Goal: Task Accomplishment & Management: Use online tool/utility

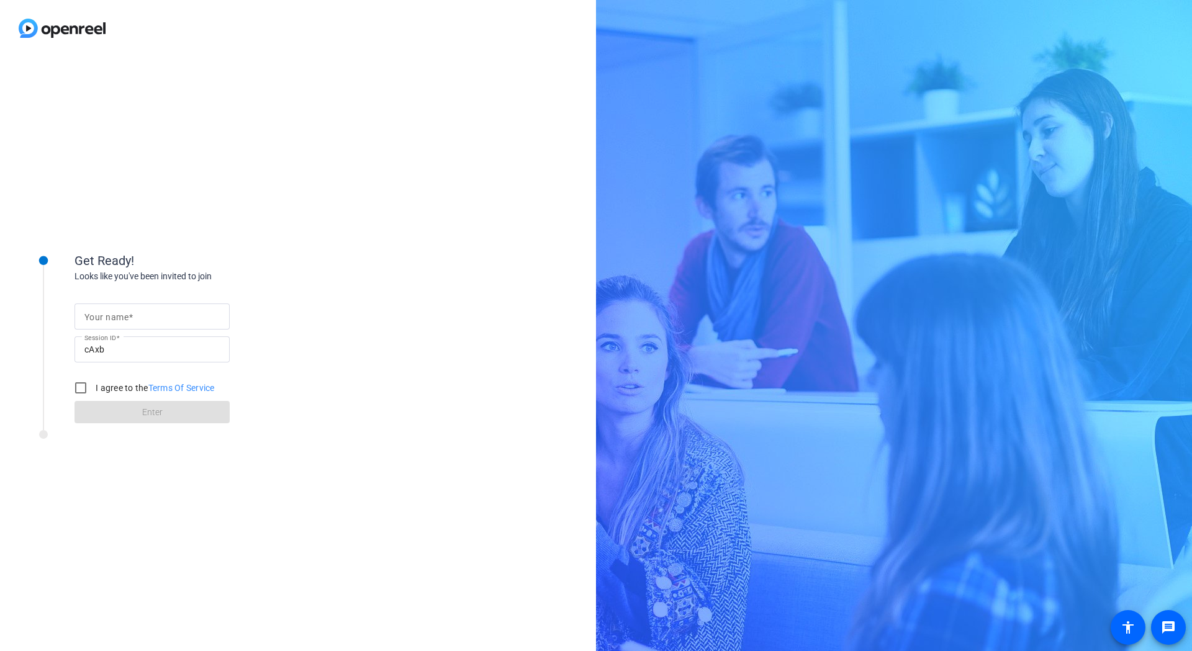
click at [127, 317] on mat-label "Your name" at bounding box center [106, 317] width 44 height 10
click at [127, 317] on input "Your name" at bounding box center [151, 316] width 135 height 15
type input "Tina"
click at [81, 388] on input "I agree to the Terms Of Service" at bounding box center [80, 387] width 25 height 25
checkbox input "true"
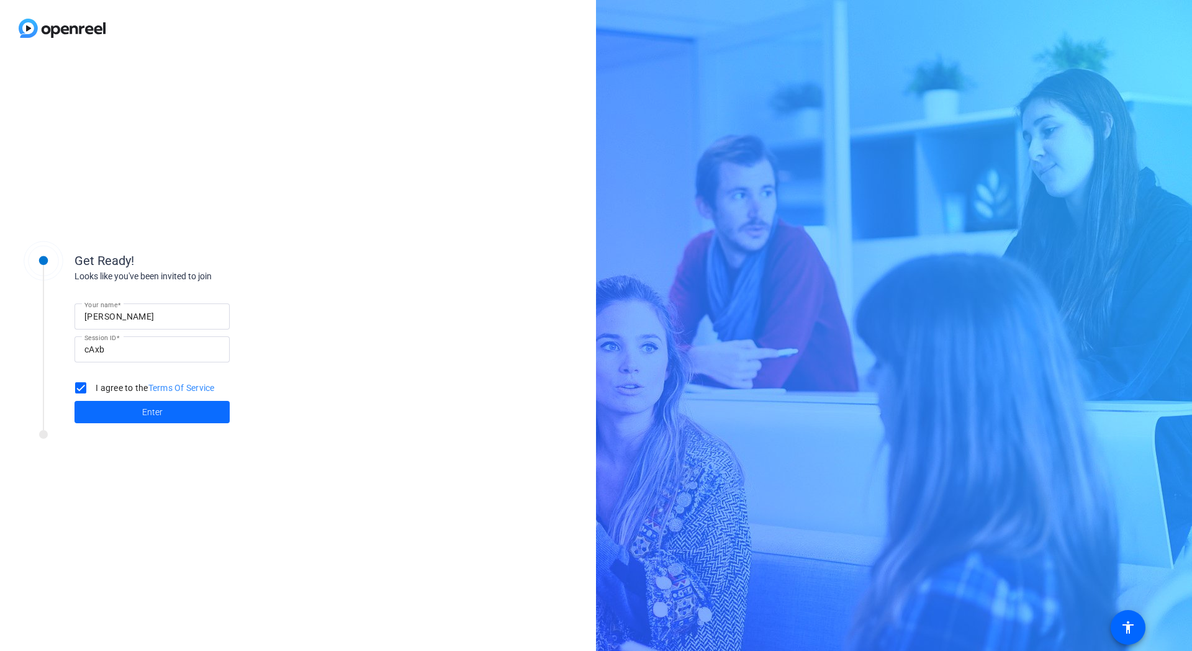
click at [105, 412] on span at bounding box center [151, 412] width 155 height 30
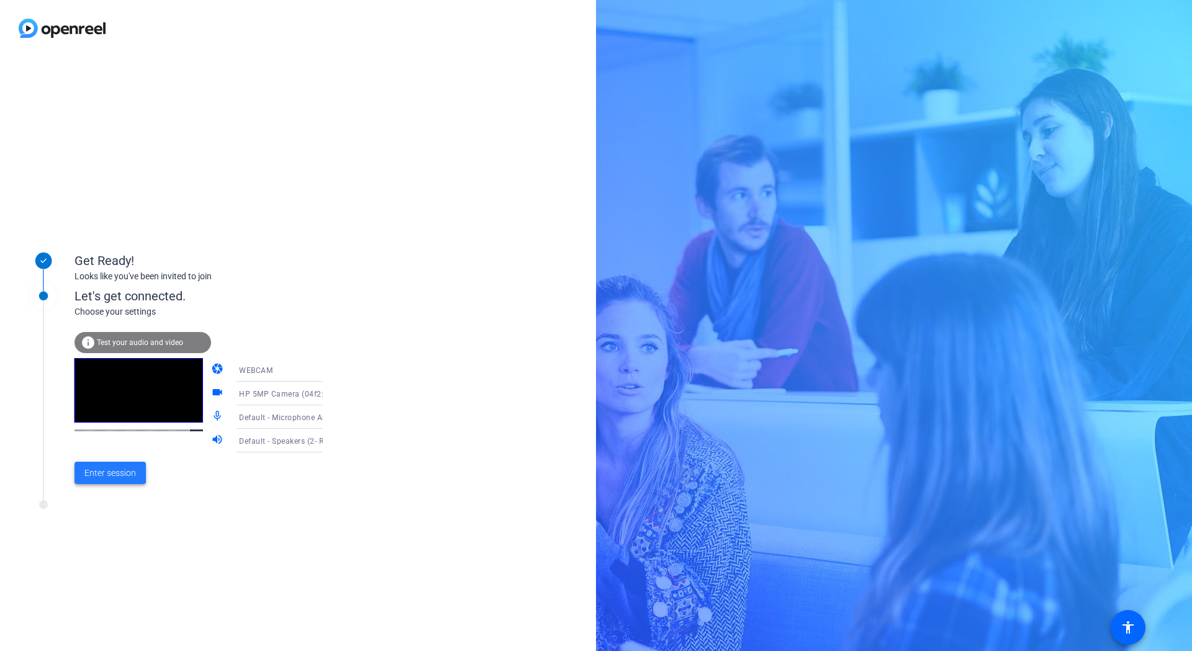
click at [117, 480] on span at bounding box center [109, 473] width 71 height 30
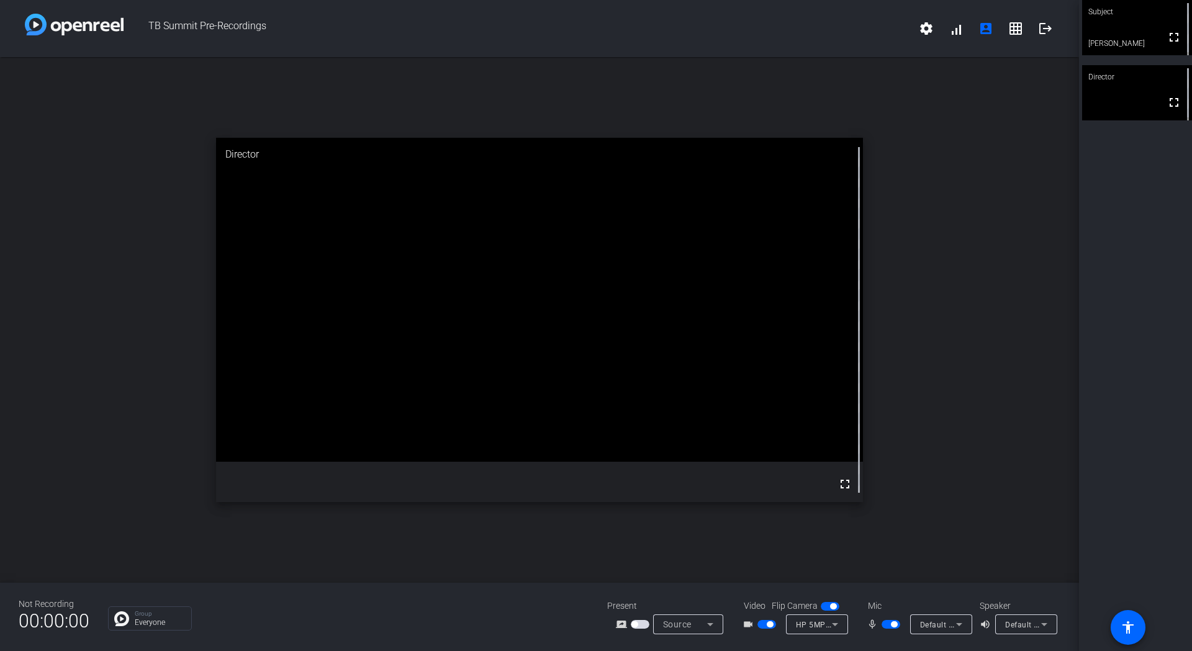
click at [640, 626] on span "button" at bounding box center [640, 624] width 19 height 9
click at [892, 626] on span "button" at bounding box center [894, 624] width 6 height 6
click at [892, 626] on span "button" at bounding box center [890, 624] width 19 height 9
click at [766, 627] on span "button" at bounding box center [766, 624] width 19 height 9
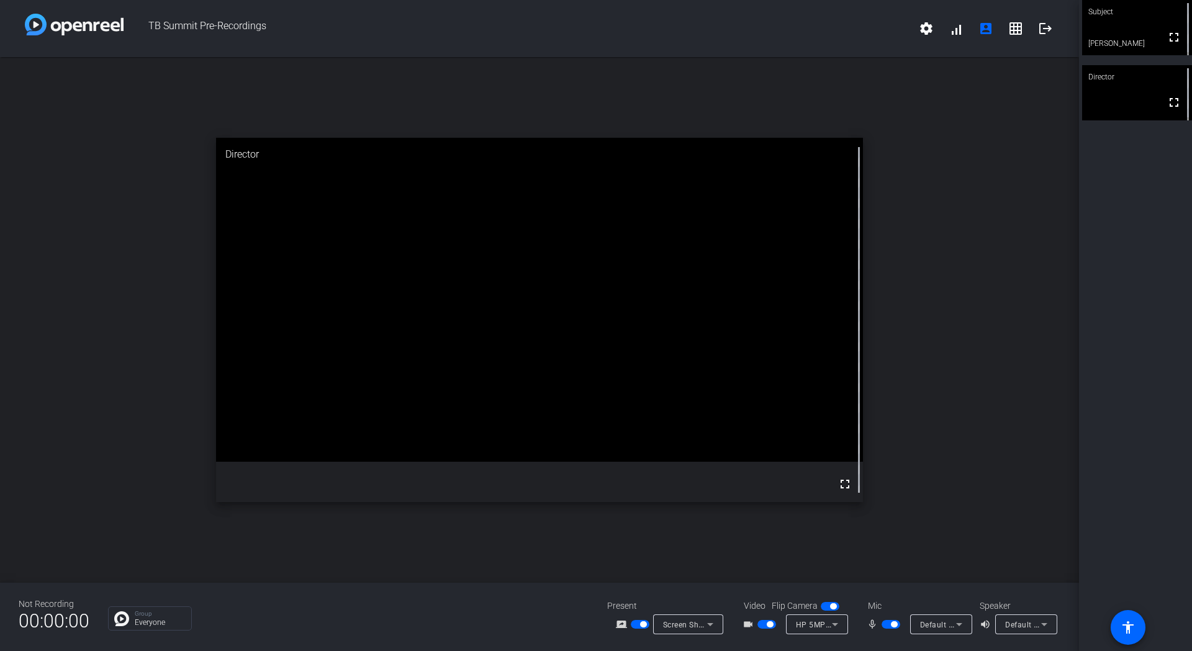
click at [1012, 627] on span "Default - Speakers (2- Realtek(R) Audio)" at bounding box center [1076, 624] width 143 height 10
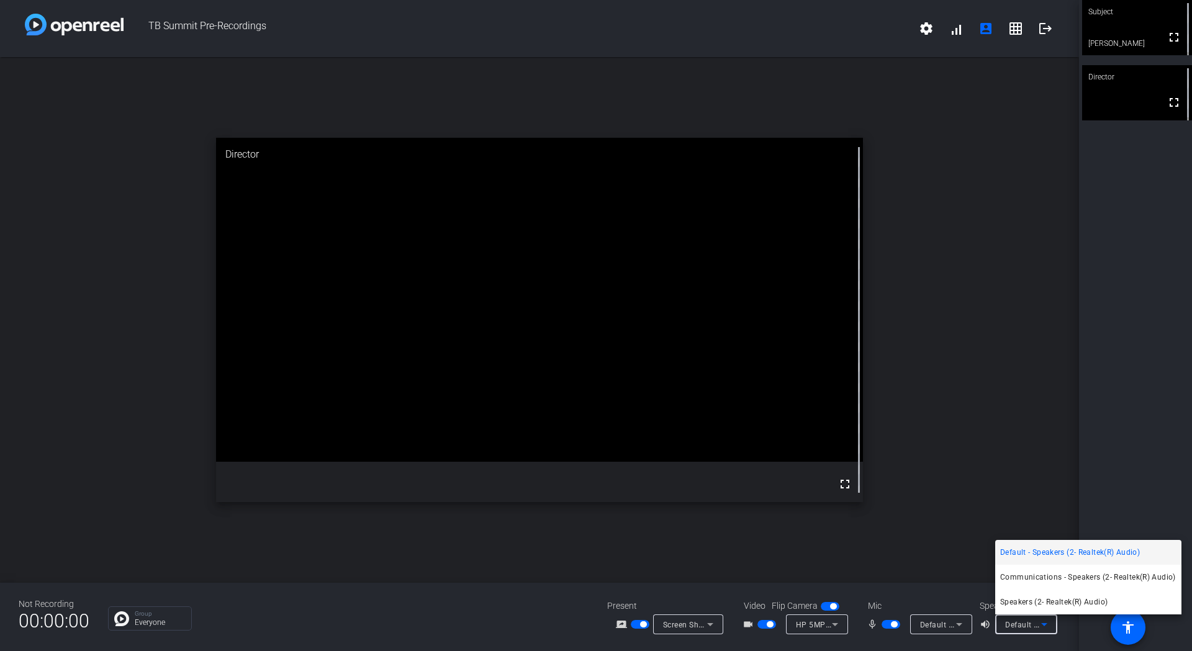
click at [692, 629] on div at bounding box center [596, 325] width 1192 height 651
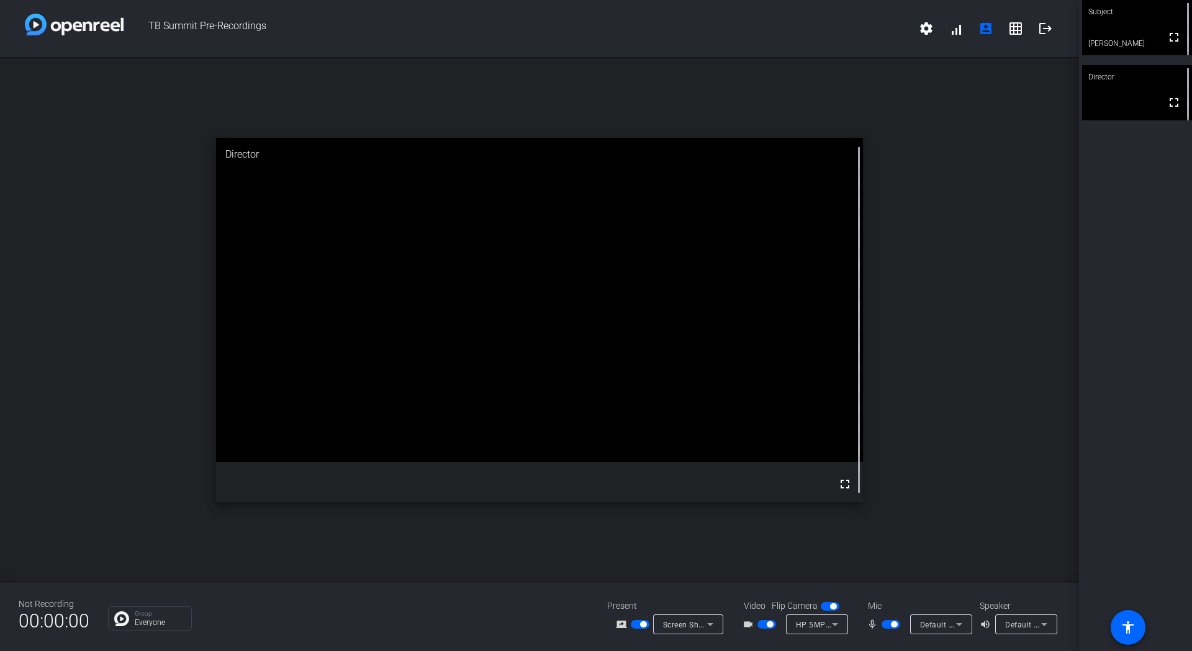
click at [696, 626] on span "Screen Sharing" at bounding box center [690, 624] width 55 height 10
click at [688, 575] on span "Screen Sharing" at bounding box center [684, 577] width 53 height 15
click at [643, 626] on span "button" at bounding box center [643, 624] width 6 height 6
click at [642, 625] on span "button" at bounding box center [640, 624] width 19 height 9
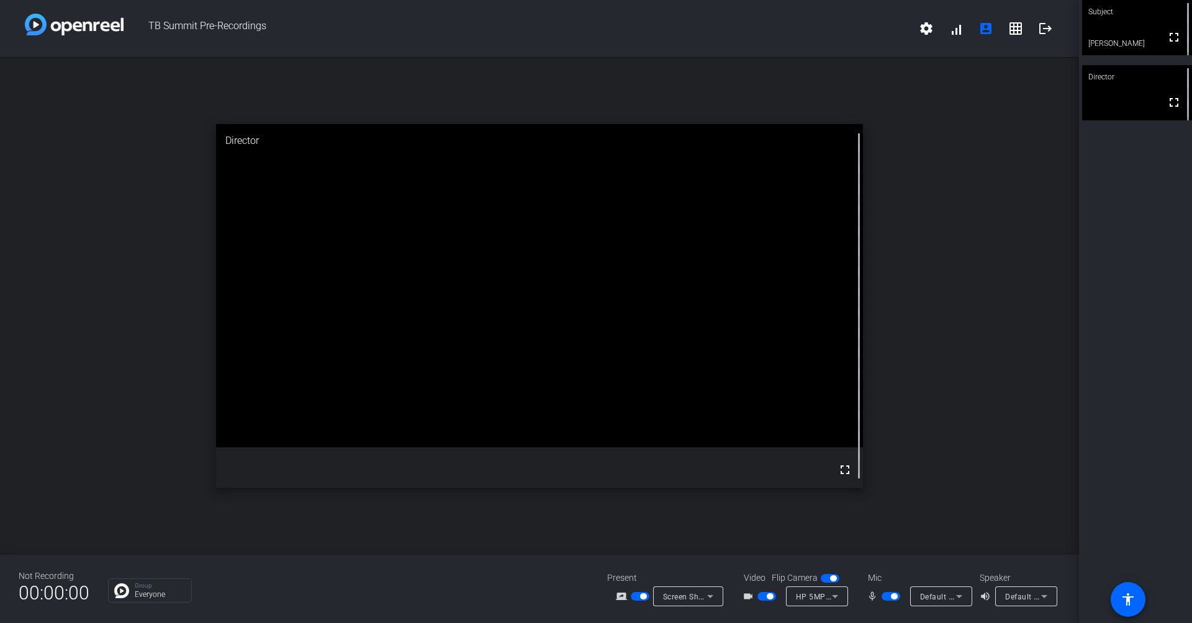
click at [642, 598] on span "button" at bounding box center [643, 596] width 6 height 6
click at [687, 599] on span "Screen Sharing" at bounding box center [690, 596] width 55 height 10
click at [639, 599] on div at bounding box center [596, 311] width 1192 height 623
click at [640, 596] on span "button" at bounding box center [640, 596] width 19 height 9
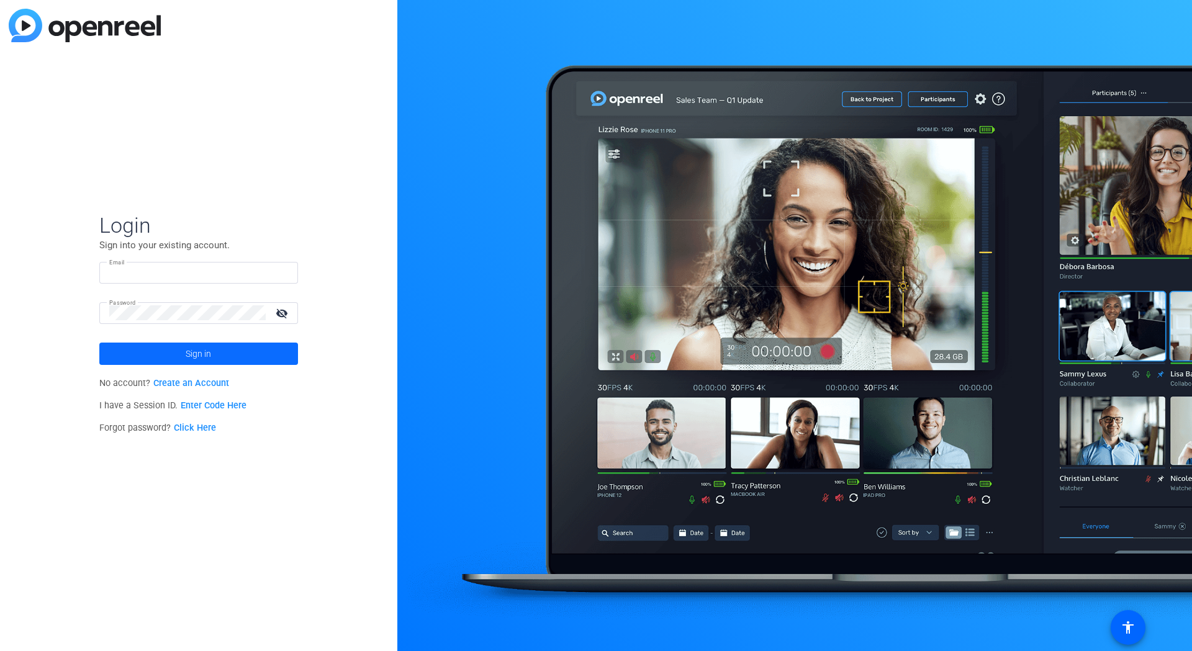
type input "tina.porsche@qiagen.com"
click at [214, 359] on span at bounding box center [198, 354] width 199 height 30
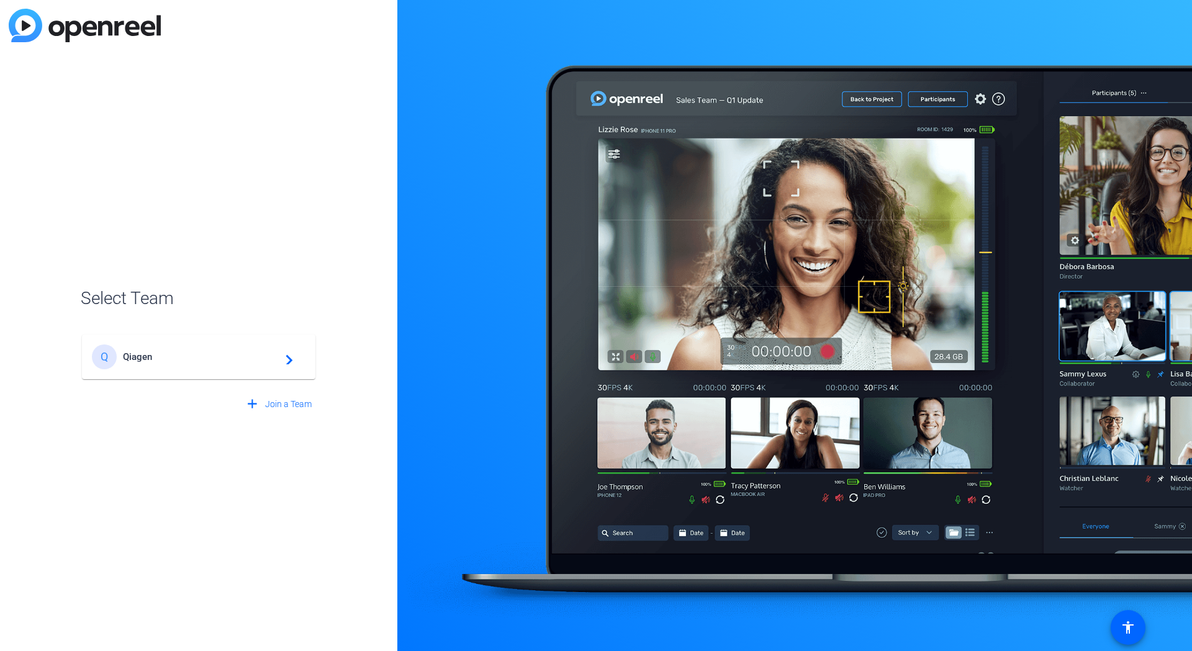
click at [161, 360] on span "Qiagen" at bounding box center [200, 356] width 155 height 11
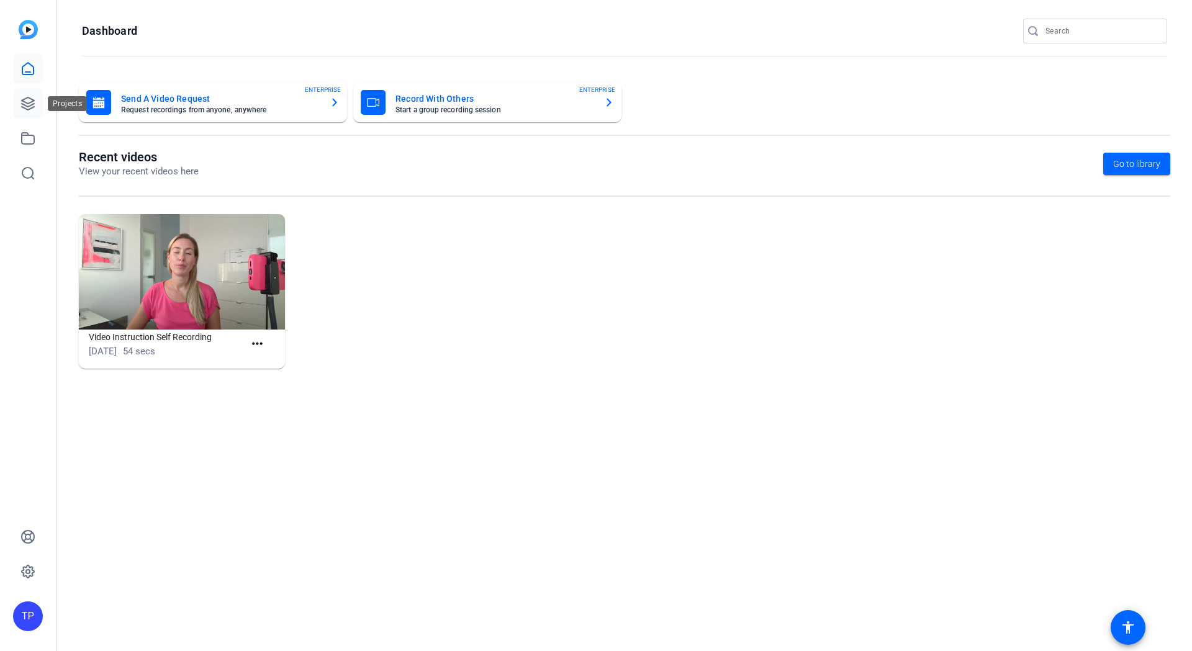
click at [31, 97] on icon at bounding box center [27, 103] width 15 height 15
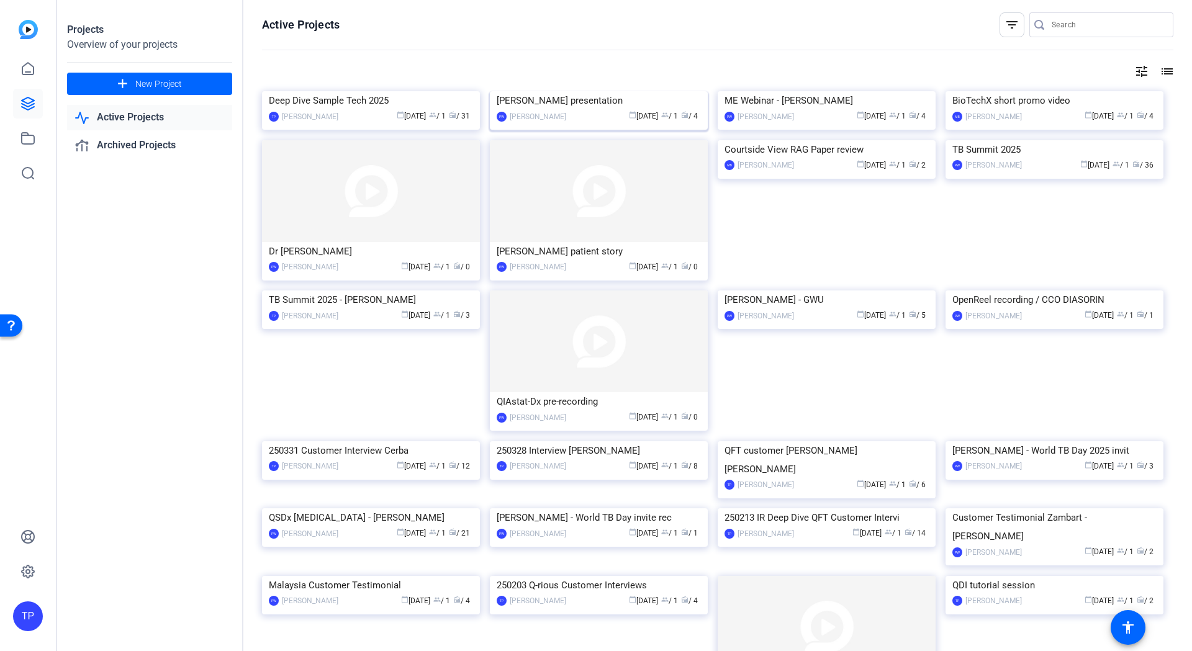
click at [627, 91] on img at bounding box center [599, 91] width 218 height 0
click at [1077, 140] on img at bounding box center [1054, 140] width 218 height 0
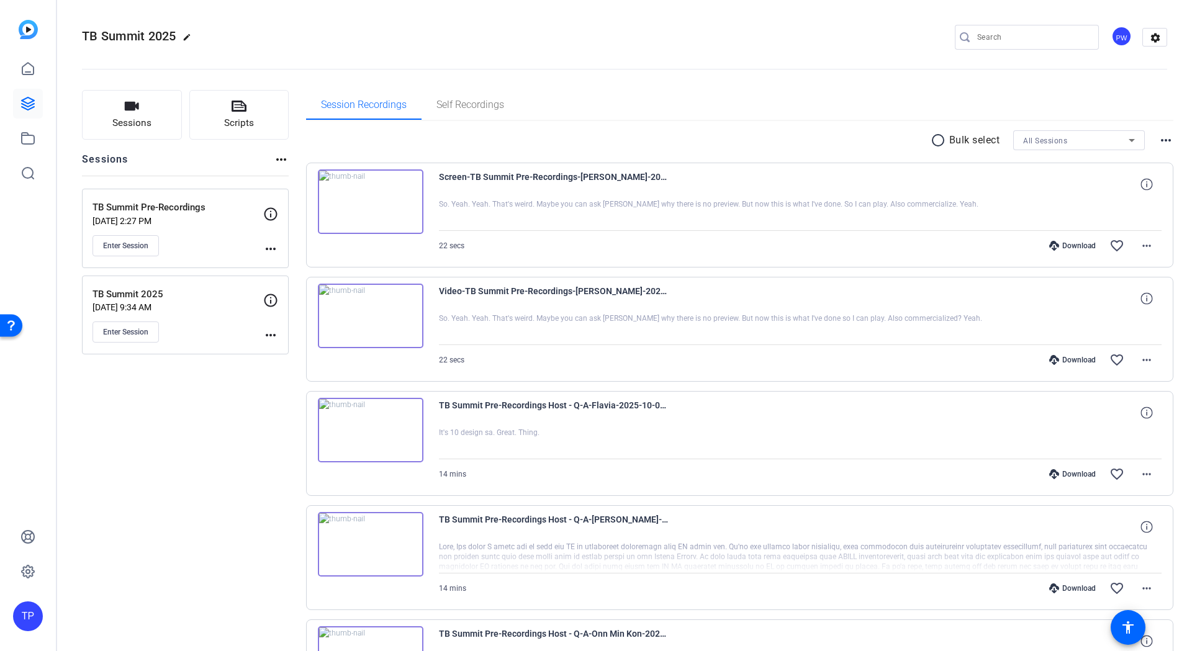
click at [202, 223] on p "[DATE] 2:27 PM" at bounding box center [177, 221] width 171 height 10
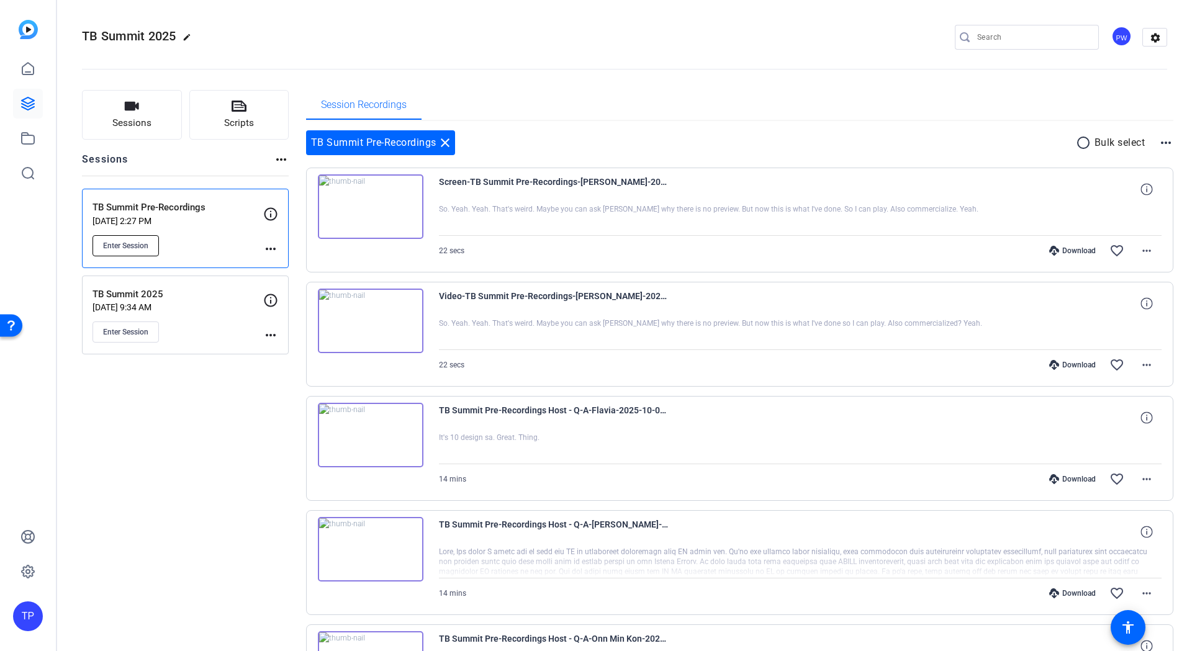
click at [132, 248] on span "Enter Session" at bounding box center [125, 246] width 45 height 10
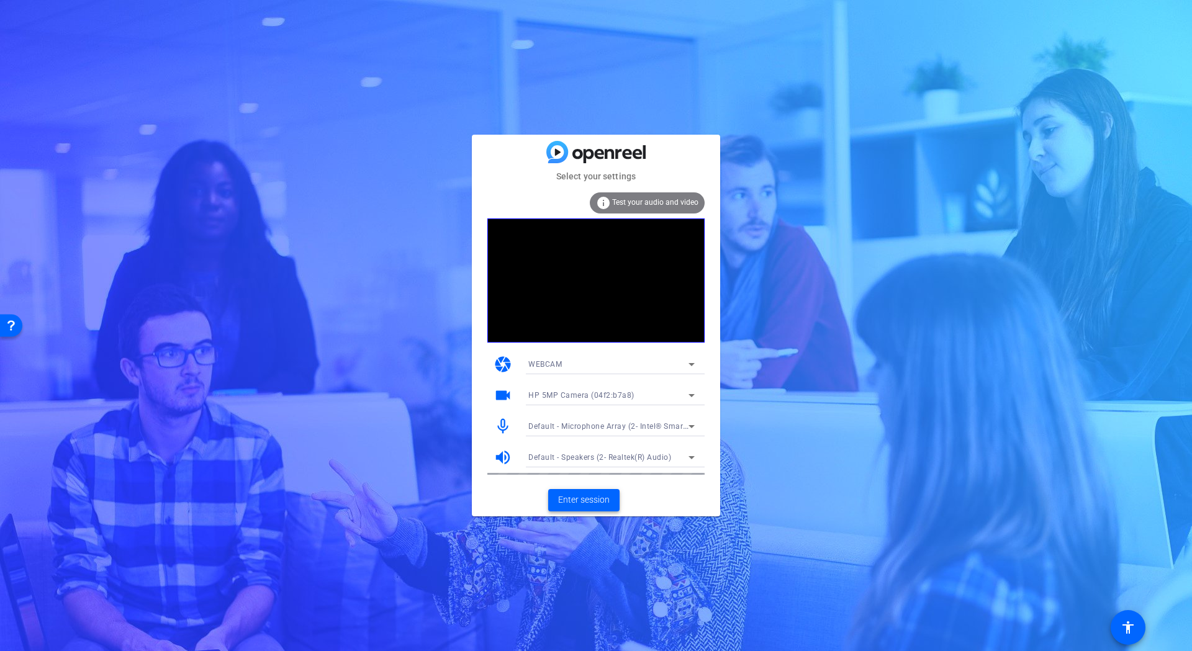
click at [593, 498] on span "Enter session" at bounding box center [584, 499] width 52 height 13
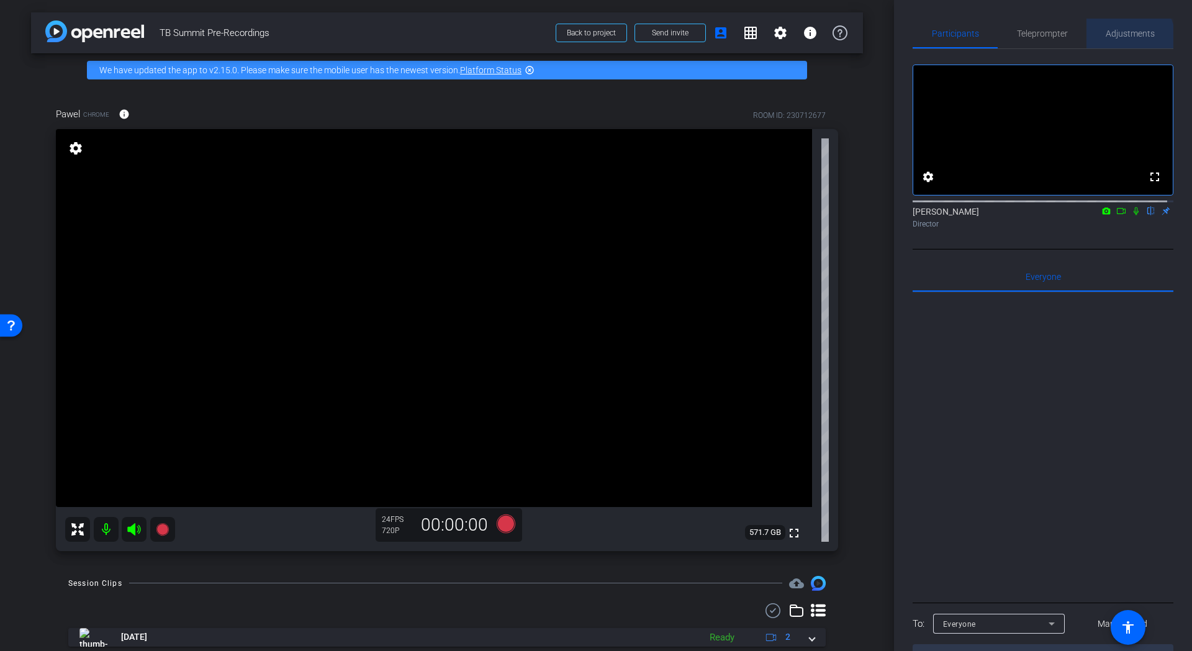
click at [1121, 38] on span "Adjustments" at bounding box center [1129, 34] width 49 height 30
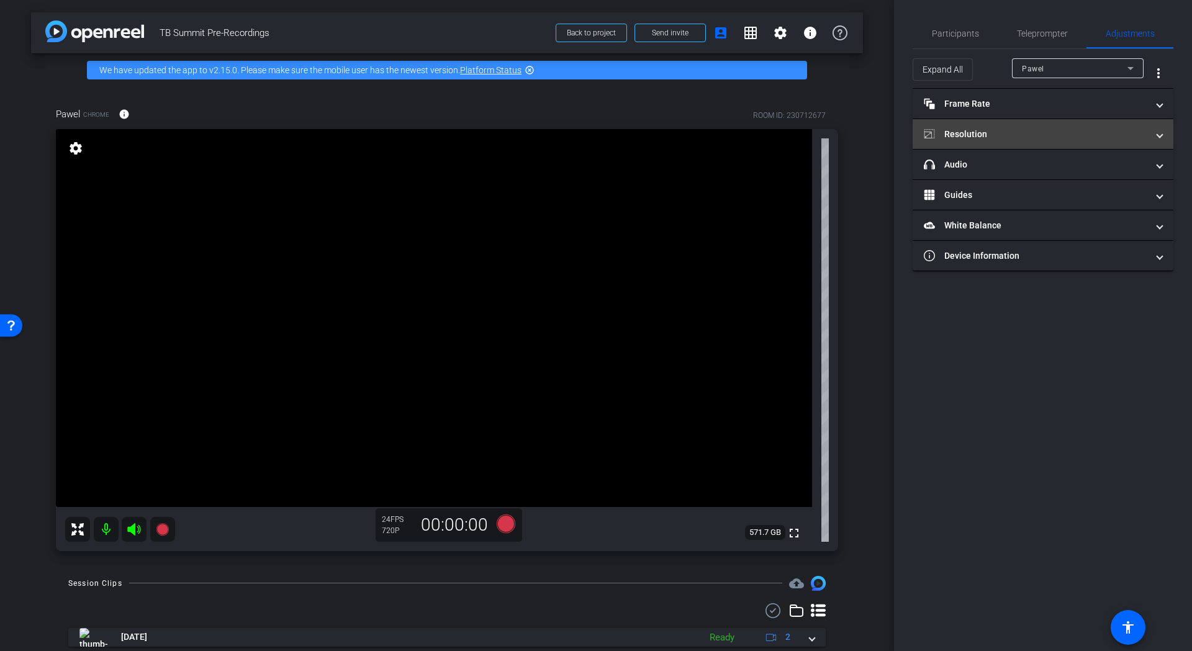
click at [1124, 134] on mat-panel-title "Resolution" at bounding box center [1034, 134] width 223 height 13
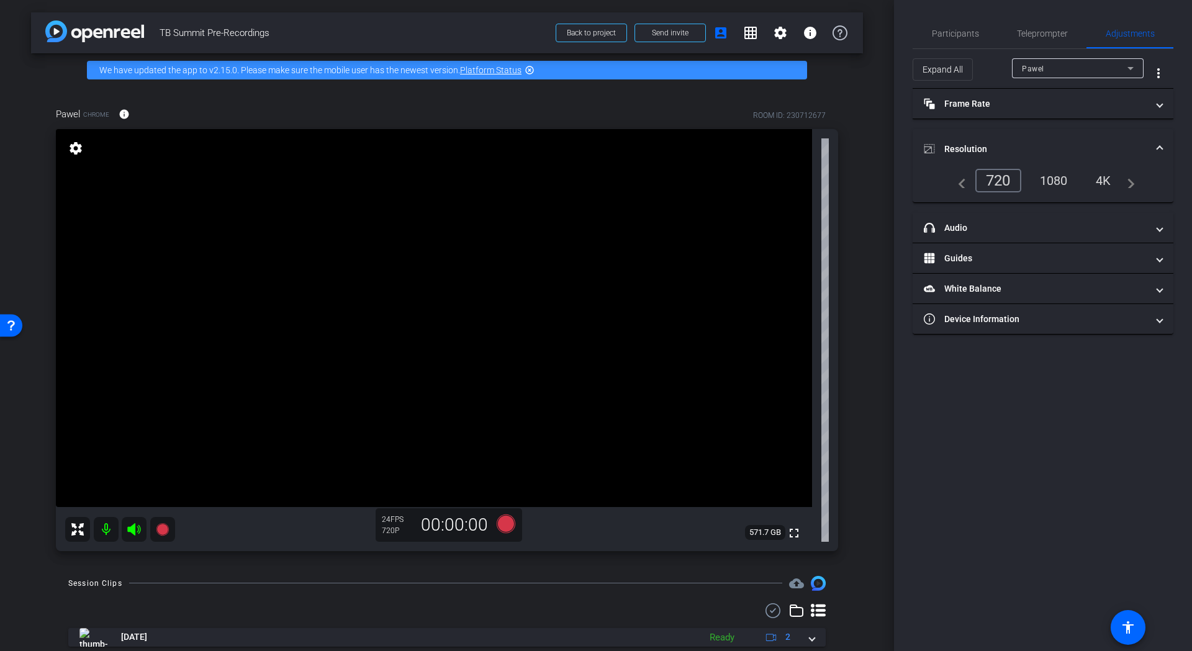
click at [1055, 182] on div "1080" at bounding box center [1053, 180] width 47 height 21
click at [1108, 174] on div "4K" at bounding box center [1104, 180] width 34 height 21
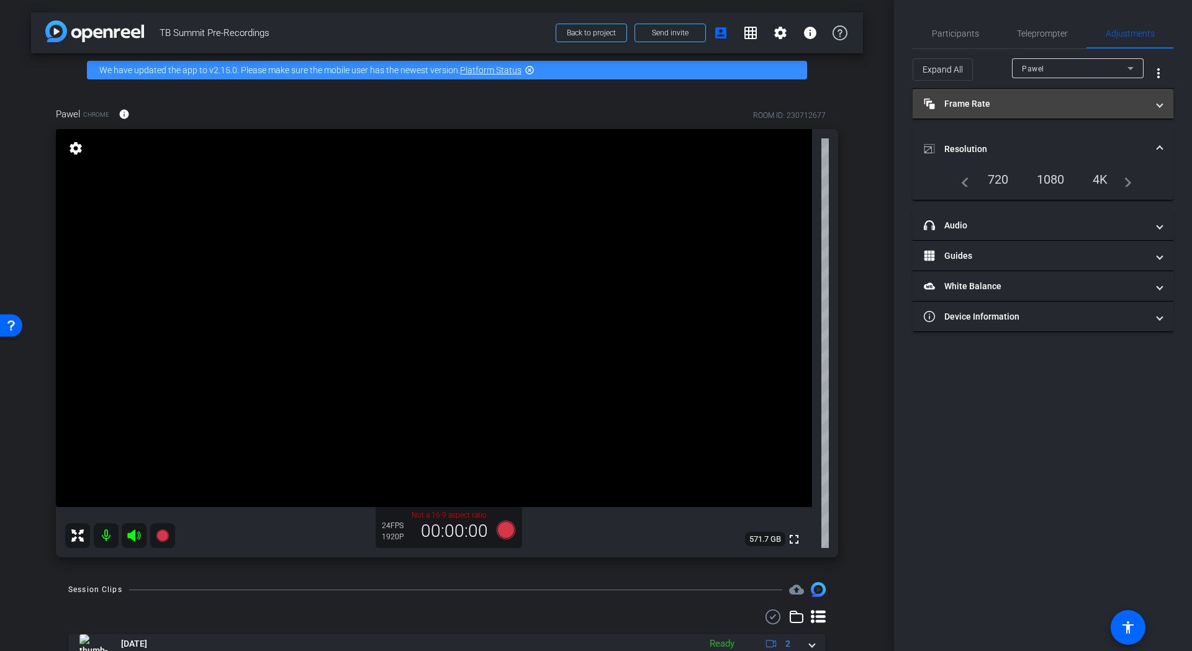
click at [1026, 104] on mat-panel-title "Frame Rate Frame Rate" at bounding box center [1034, 103] width 223 height 13
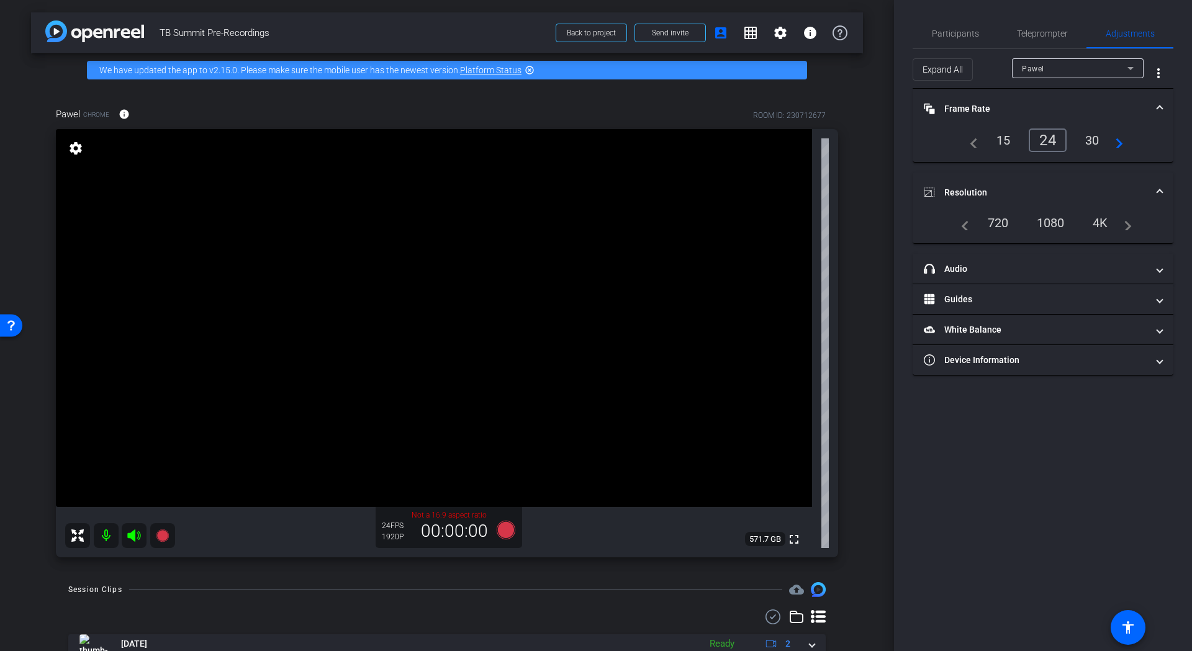
click at [1056, 460] on div "Participants Teleprompter Adjustments settings Tina Porsche flip Director Every…" at bounding box center [1043, 325] width 298 height 651
click at [971, 37] on span "Participants" at bounding box center [954, 33] width 47 height 9
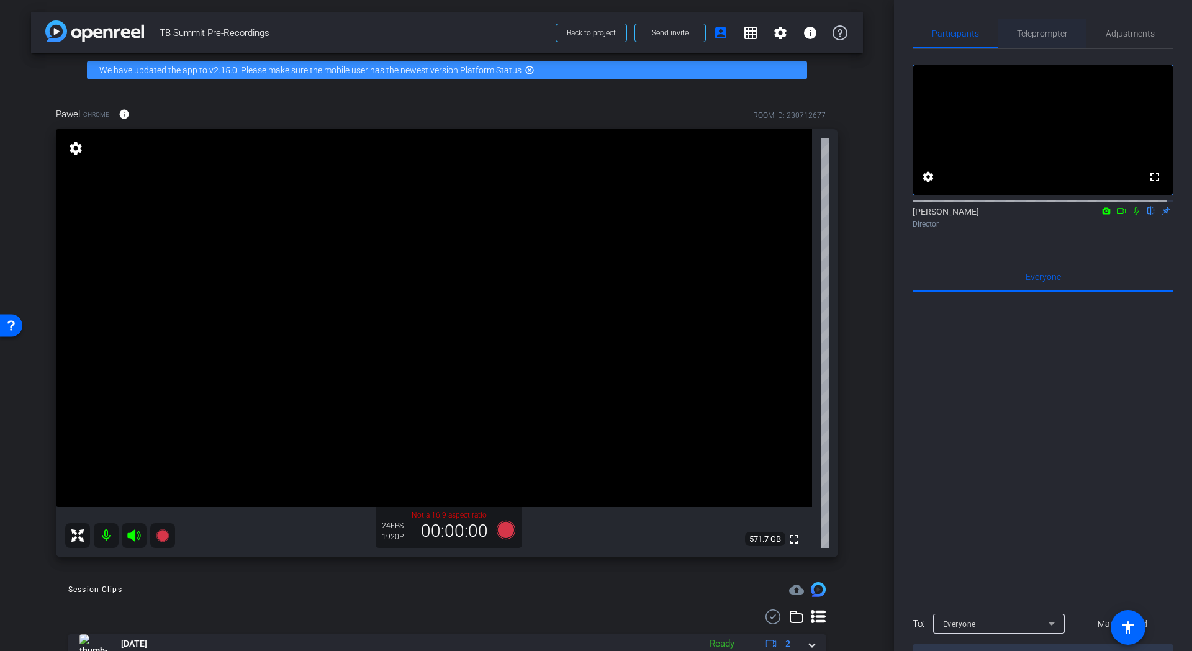
click at [1053, 37] on span "Teleprompter" at bounding box center [1042, 33] width 51 height 9
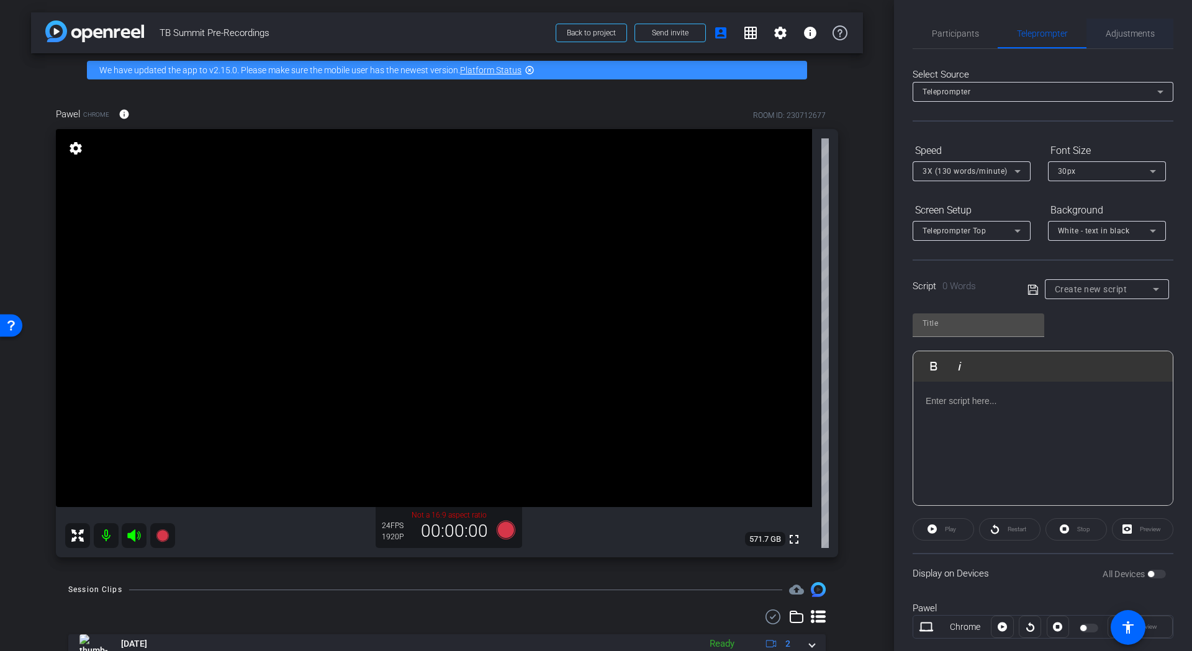
click at [1126, 27] on span "Adjustments" at bounding box center [1129, 34] width 49 height 30
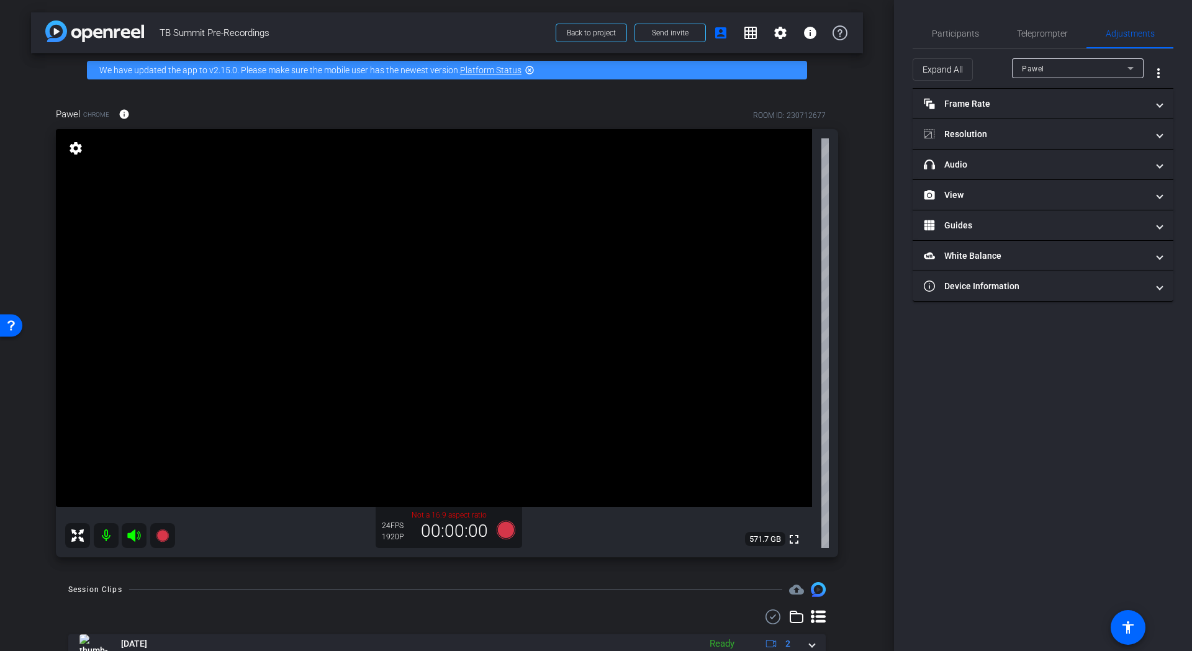
click at [810, 619] on icon at bounding box center [817, 616] width 15 height 15
click at [791, 617] on icon at bounding box center [796, 616] width 15 height 15
click at [503, 534] on icon at bounding box center [505, 530] width 19 height 19
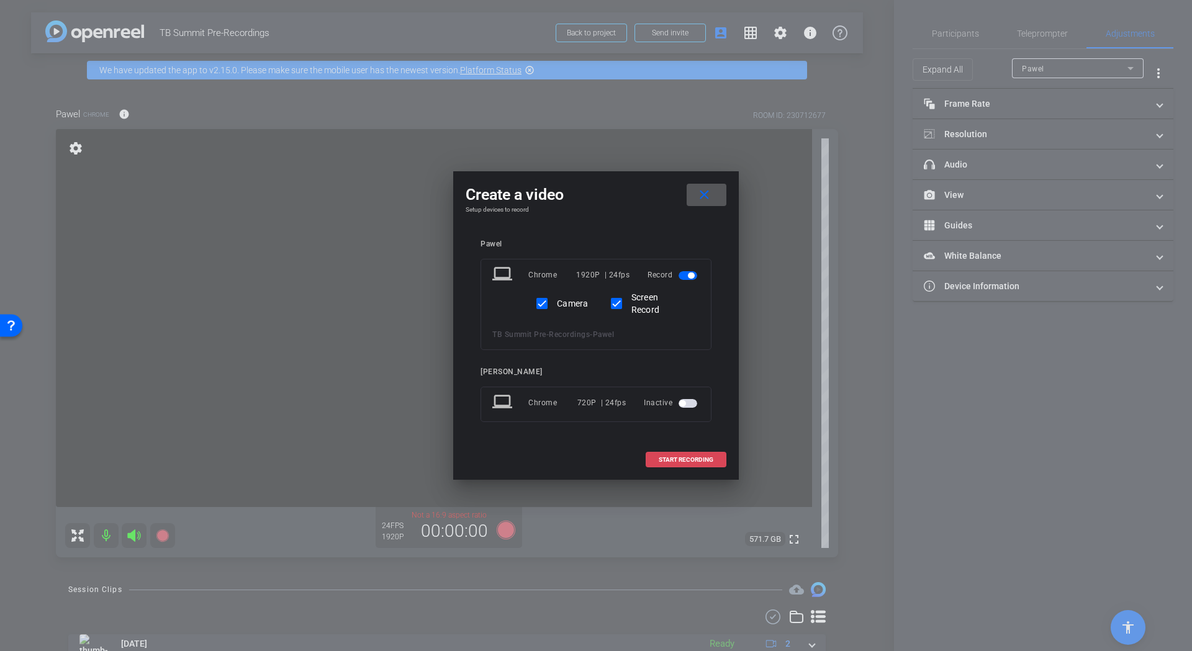
click at [684, 462] on span "START RECORDING" at bounding box center [685, 460] width 55 height 6
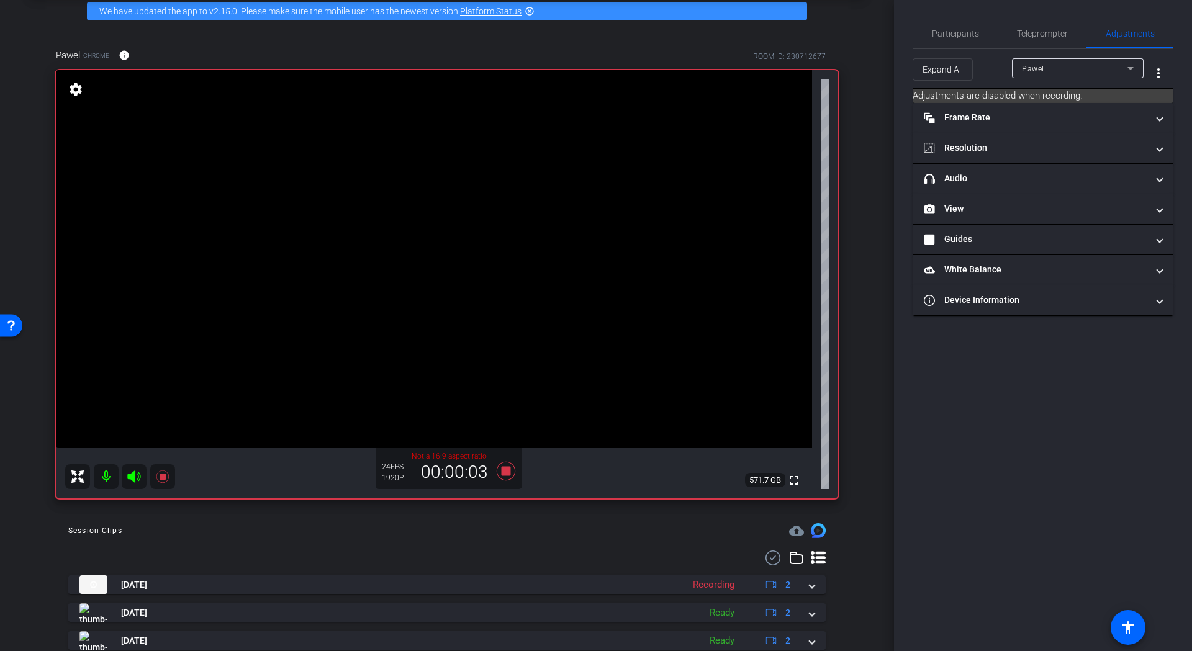
scroll to position [49, 0]
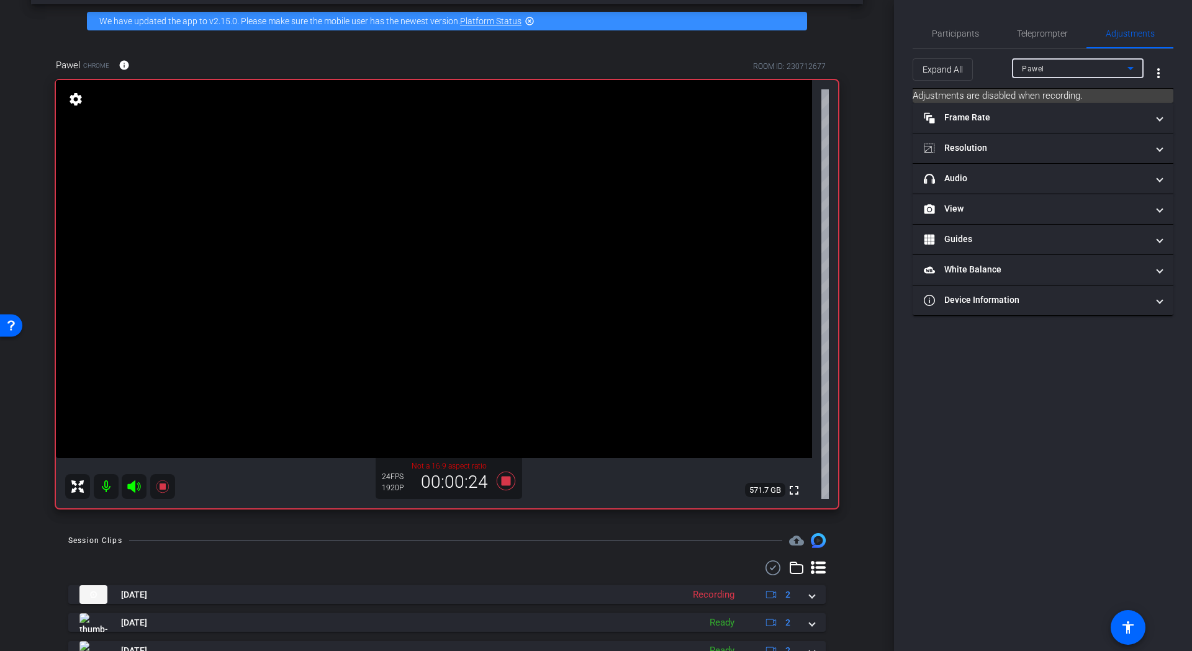
click at [1124, 66] on icon at bounding box center [1130, 68] width 15 height 15
click at [501, 483] on div at bounding box center [596, 325] width 1192 height 651
click at [502, 480] on icon at bounding box center [505, 481] width 19 height 19
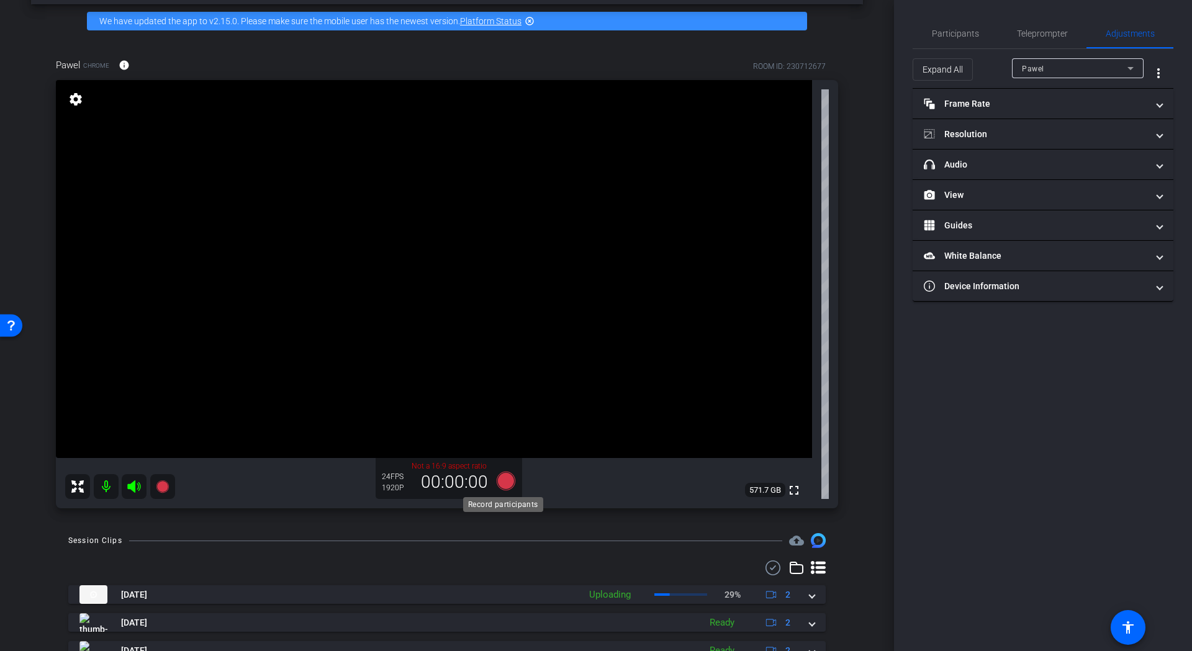
click at [503, 481] on icon at bounding box center [505, 481] width 19 height 19
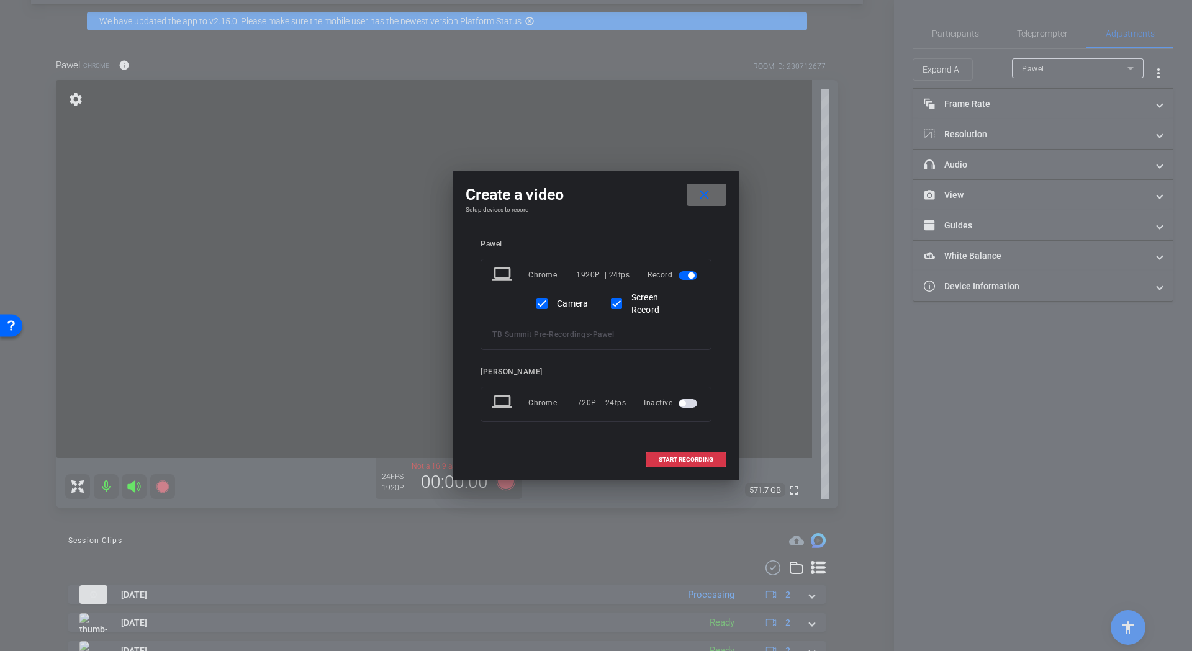
click at [708, 198] on mat-icon "close" at bounding box center [704, 195] width 16 height 16
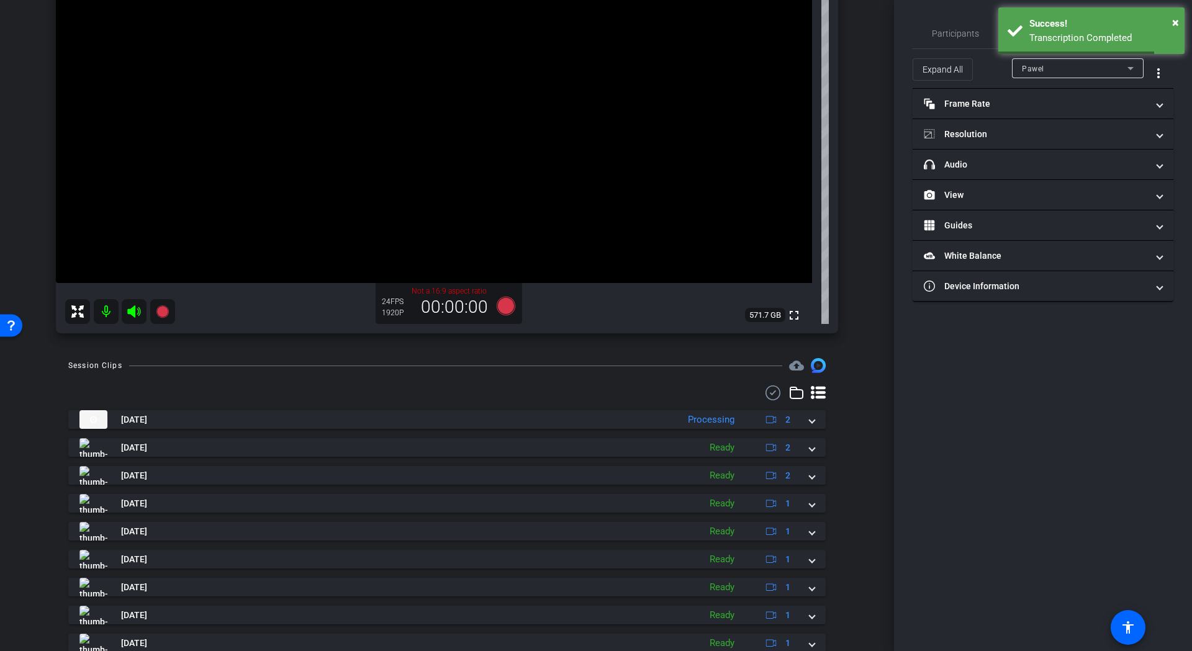
scroll to position [297, 0]
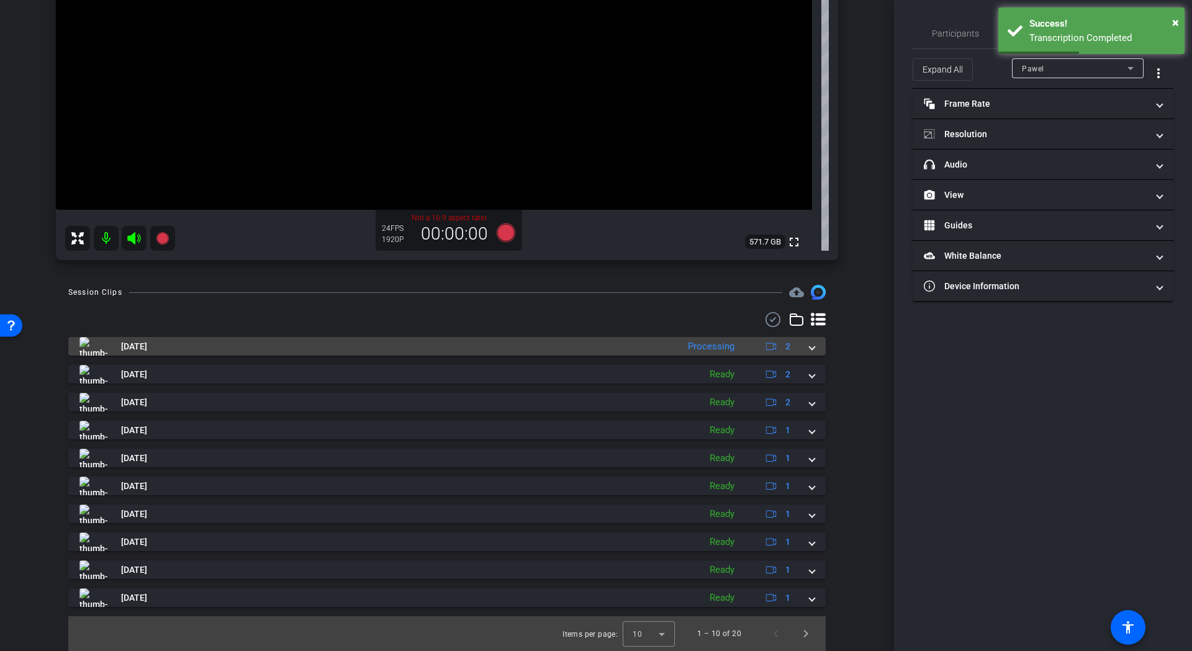
click at [802, 348] on div "Oct 13, 2025 Processing 2" at bounding box center [444, 346] width 730 height 19
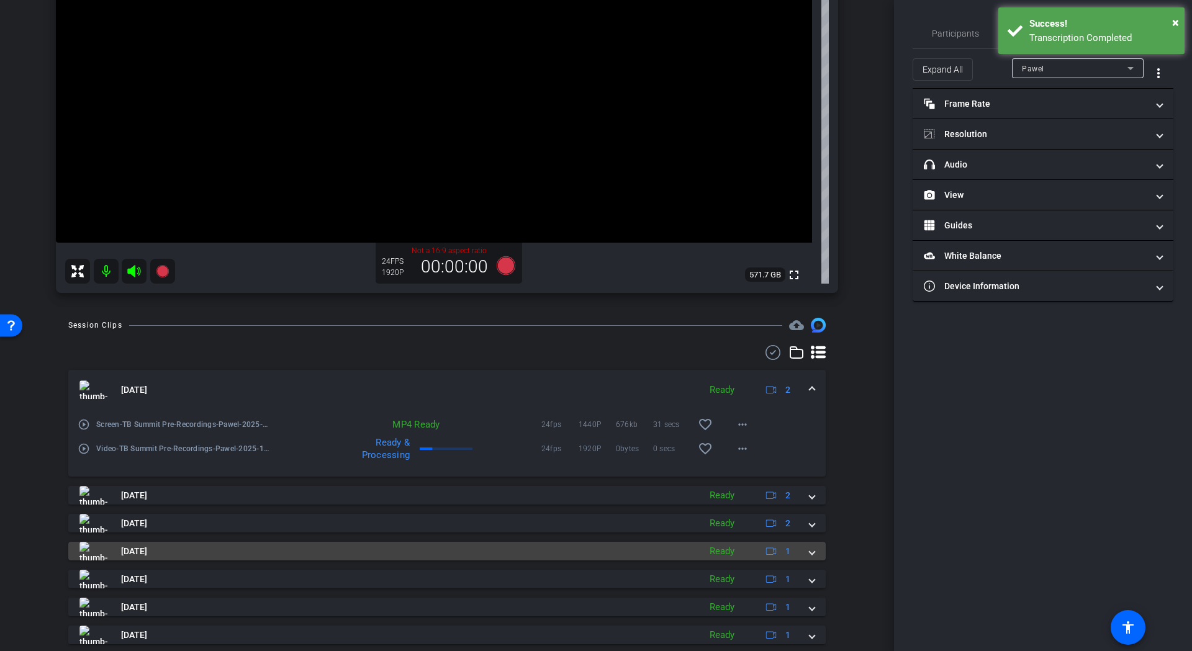
scroll to position [261, 0]
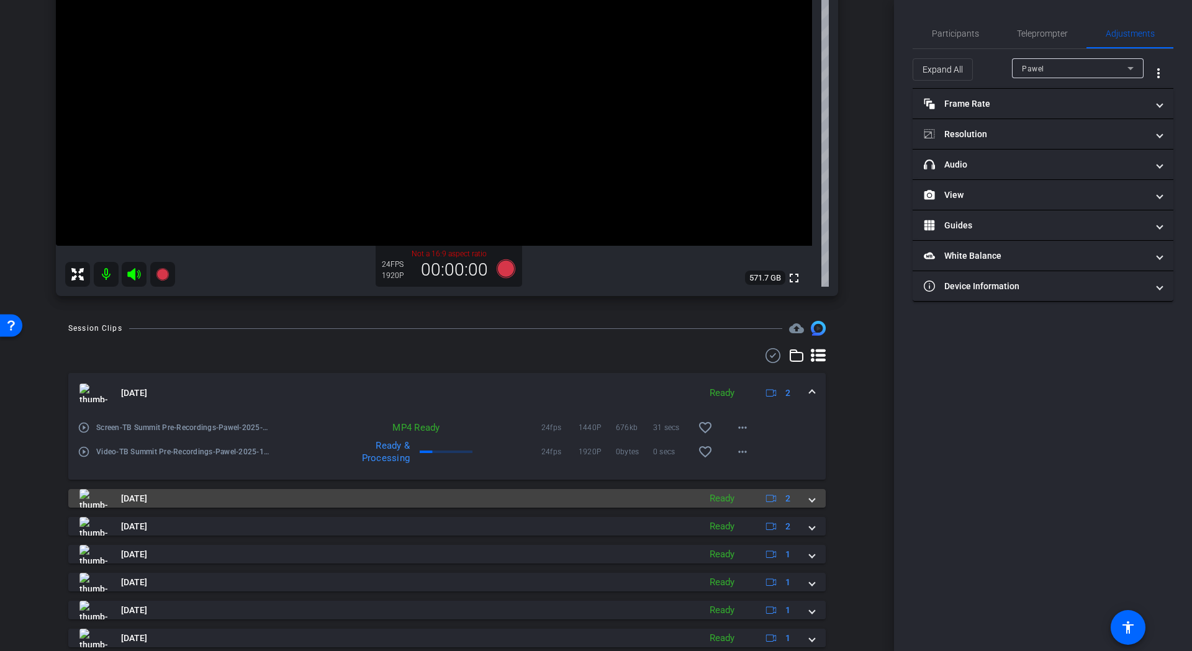
click at [147, 500] on span "Oct 13, 2025" at bounding box center [134, 498] width 26 height 13
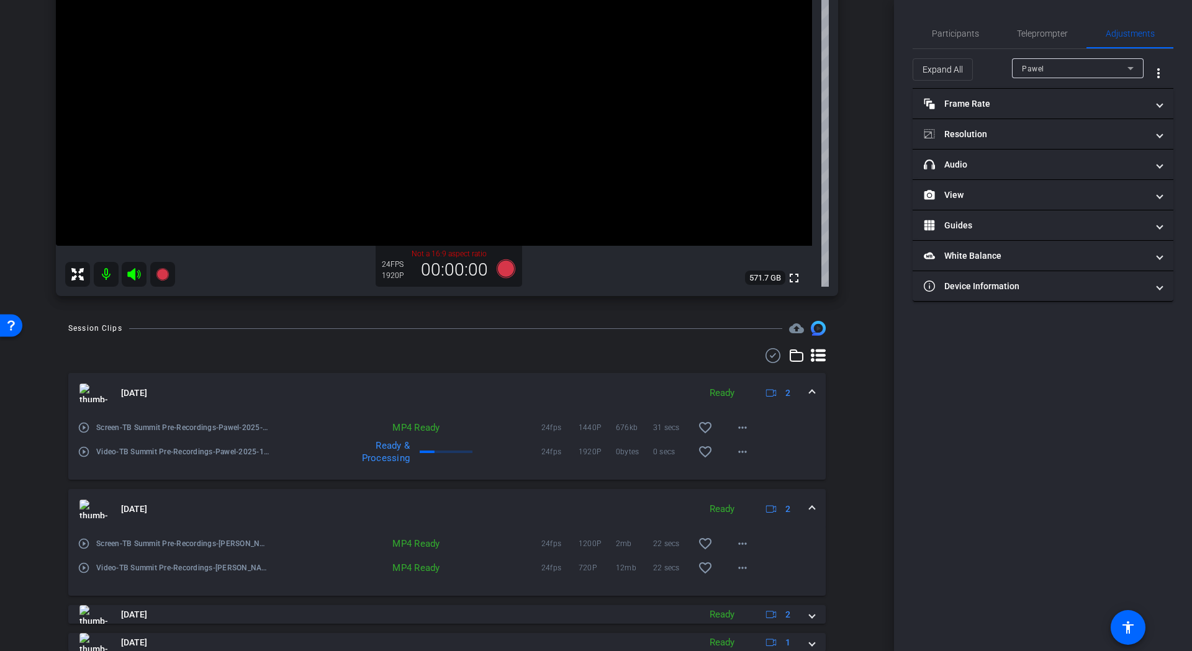
click at [85, 544] on mat-icon "play_circle_outline" at bounding box center [84, 543] width 12 height 12
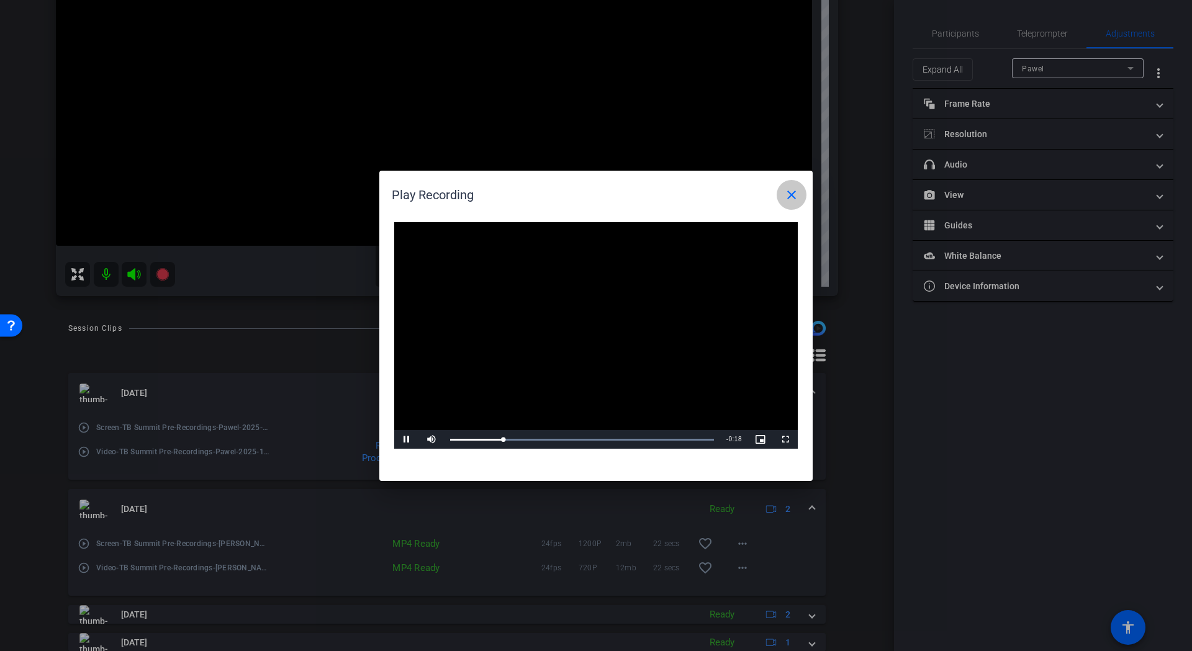
drag, startPoint x: 789, startPoint y: 194, endPoint x: 788, endPoint y: 200, distance: 6.9
click at [789, 196] on mat-icon "close" at bounding box center [791, 194] width 15 height 15
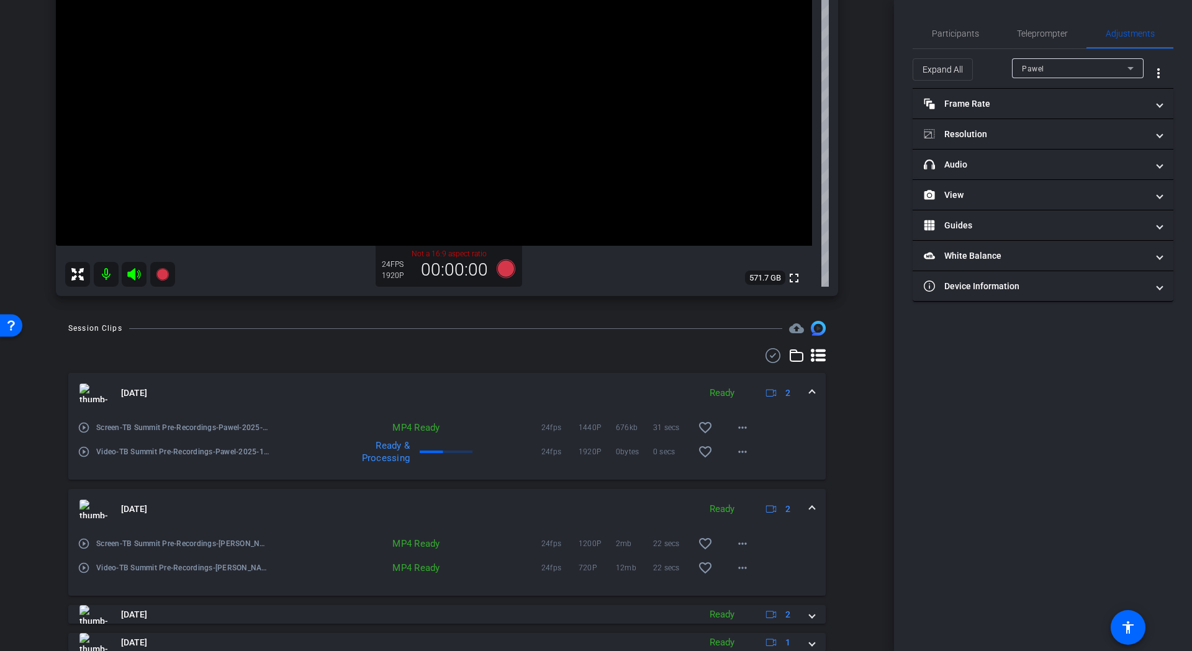
click at [84, 428] on mat-icon "play_circle_outline" at bounding box center [84, 427] width 12 height 12
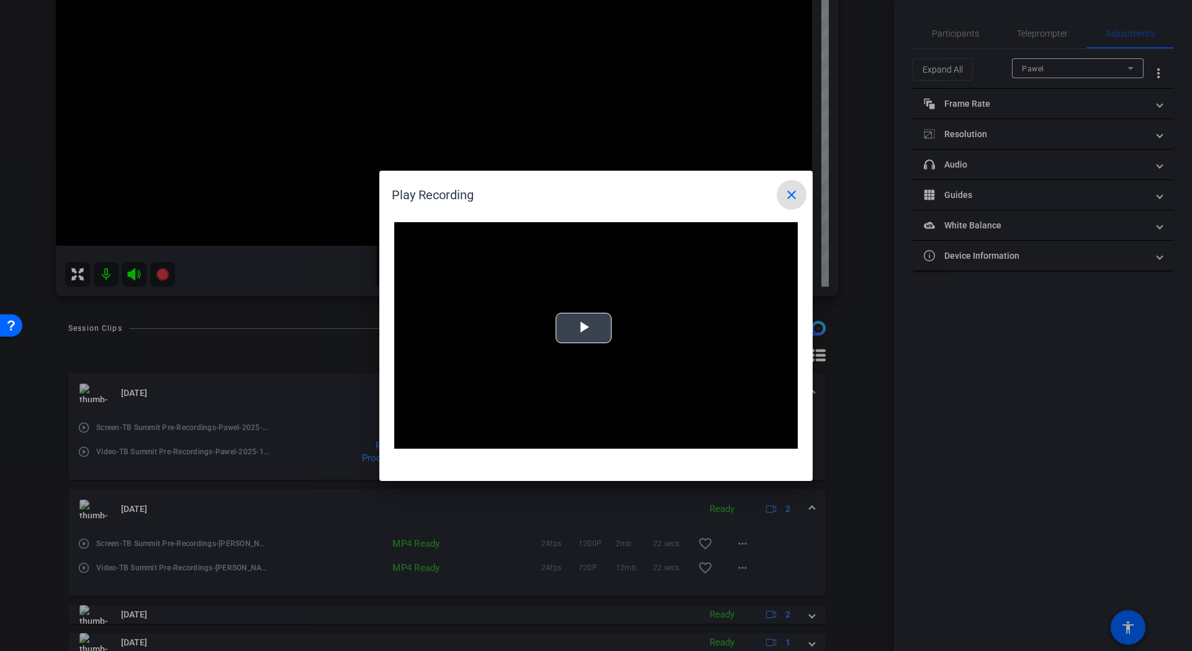
click at [583, 328] on span "Video Player" at bounding box center [583, 328] width 0 height 0
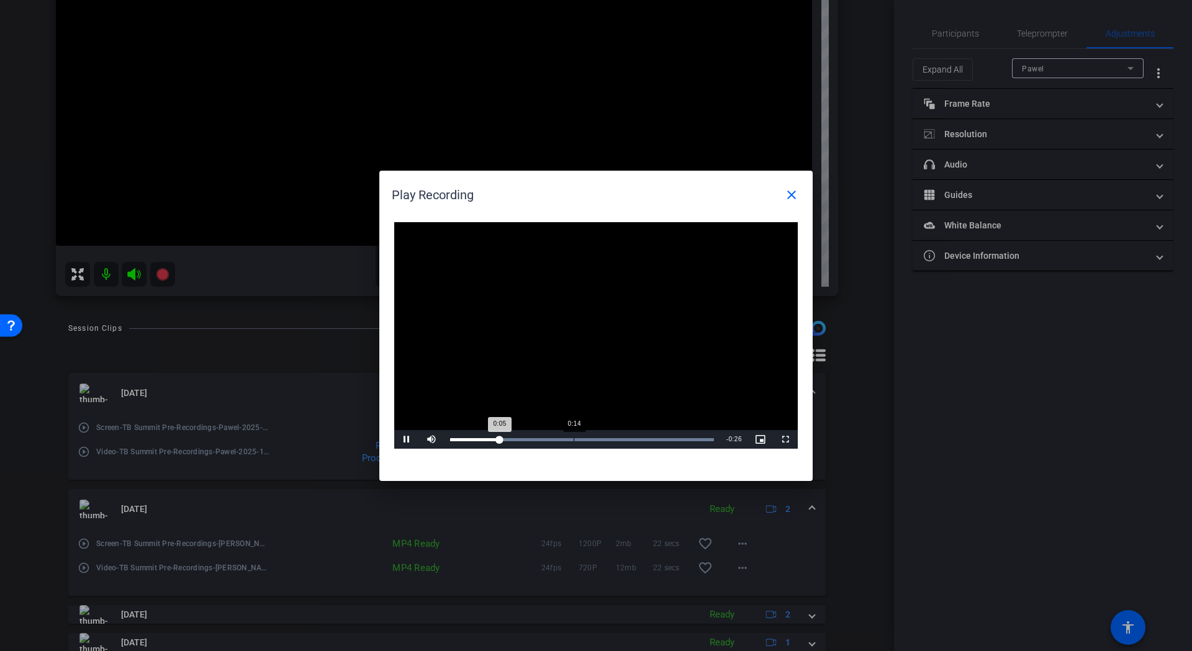
click at [575, 438] on div "Loaded : 100.00% 0:14 0:05" at bounding box center [582, 439] width 264 height 3
click at [791, 197] on mat-icon "close" at bounding box center [791, 194] width 15 height 15
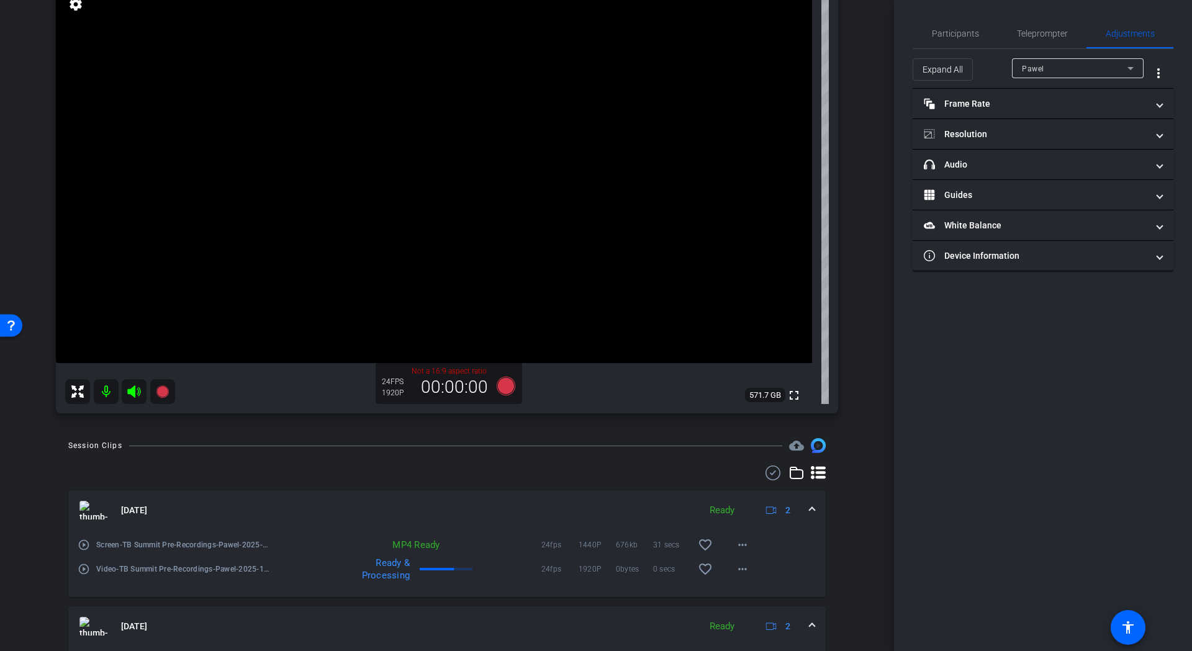
scroll to position [13, 0]
